Goal: Find specific page/section: Find specific page/section

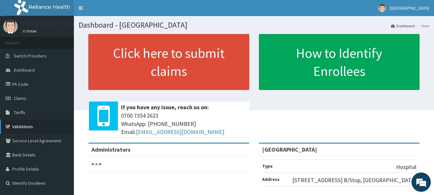
drag, startPoint x: 0, startPoint y: 0, endPoint x: 27, endPoint y: 125, distance: 128.2
drag, startPoint x: 27, startPoint y: 125, endPoint x: 30, endPoint y: 130, distance: 5.5
click at [30, 130] on link "Validations" at bounding box center [37, 127] width 74 height 14
click at [29, 125] on link "Validations" at bounding box center [37, 127] width 74 height 14
click at [34, 126] on link "Validations" at bounding box center [37, 127] width 74 height 14
